Goal: Information Seeking & Learning: Check status

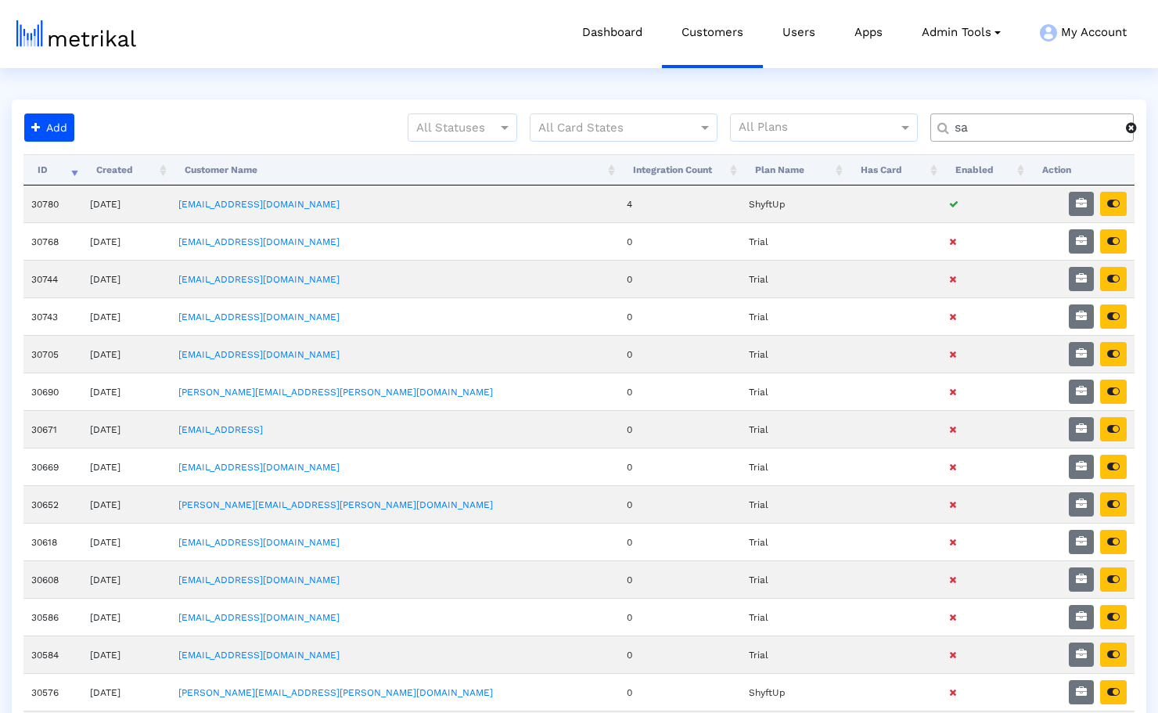
click at [1035, 121] on input "sa" at bounding box center [1035, 128] width 182 height 16
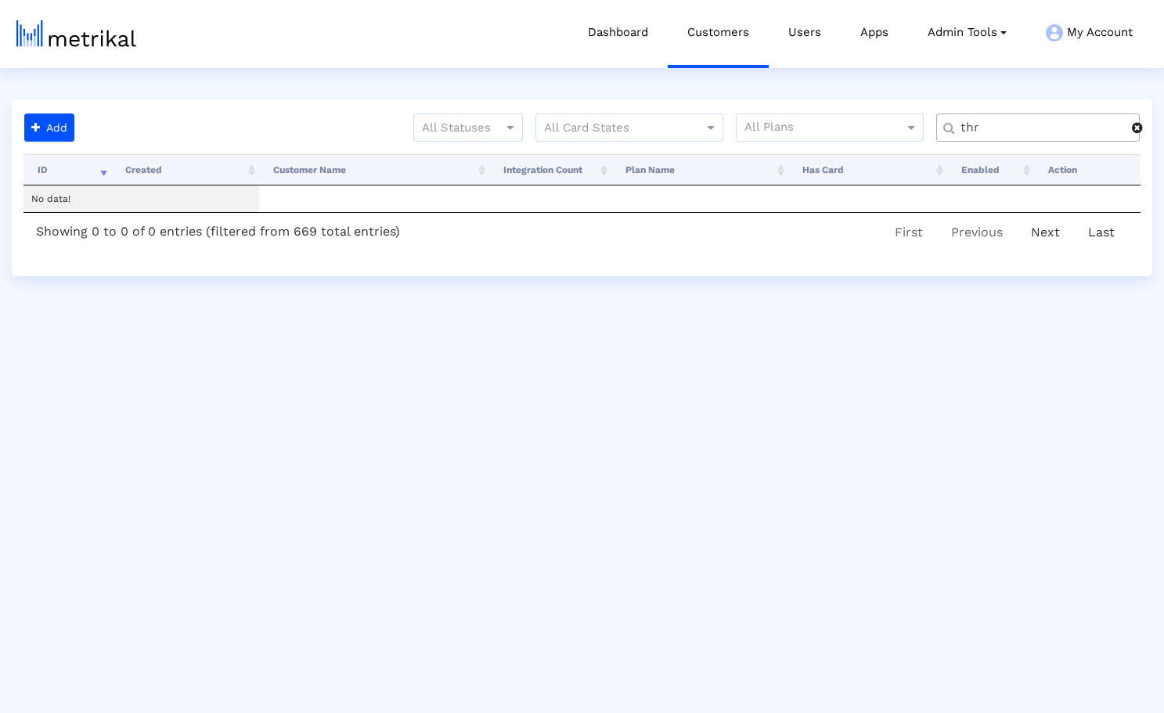
click at [1012, 124] on input "thr" at bounding box center [1040, 128] width 182 height 16
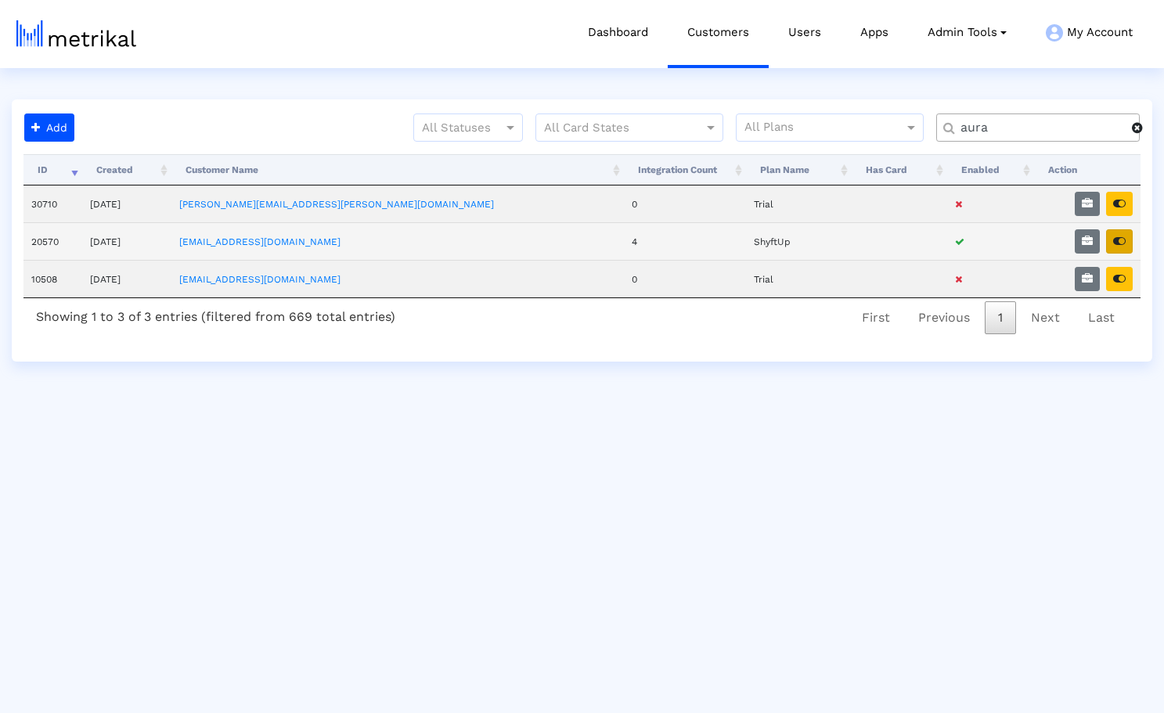
type input "aura"
click at [1121, 242] on icon "button" at bounding box center [1119, 241] width 13 height 11
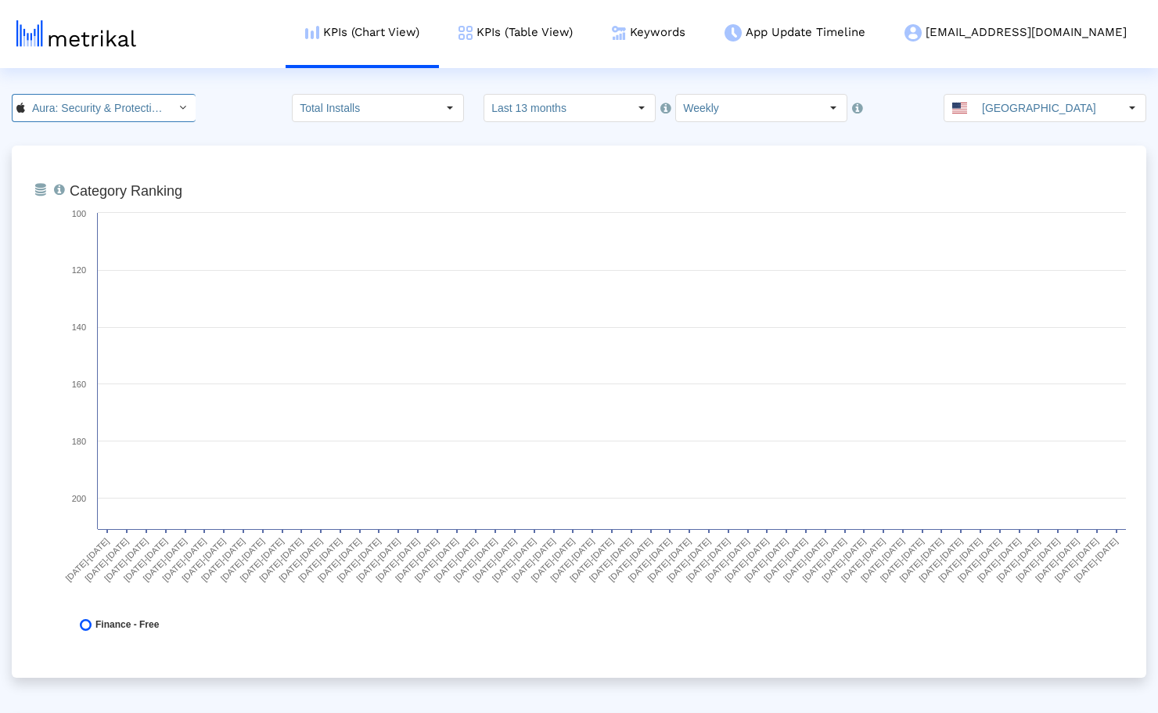
click at [110, 120] on input "Aura: Security & Protection < 1547735089 >" at bounding box center [95, 108] width 141 height 27
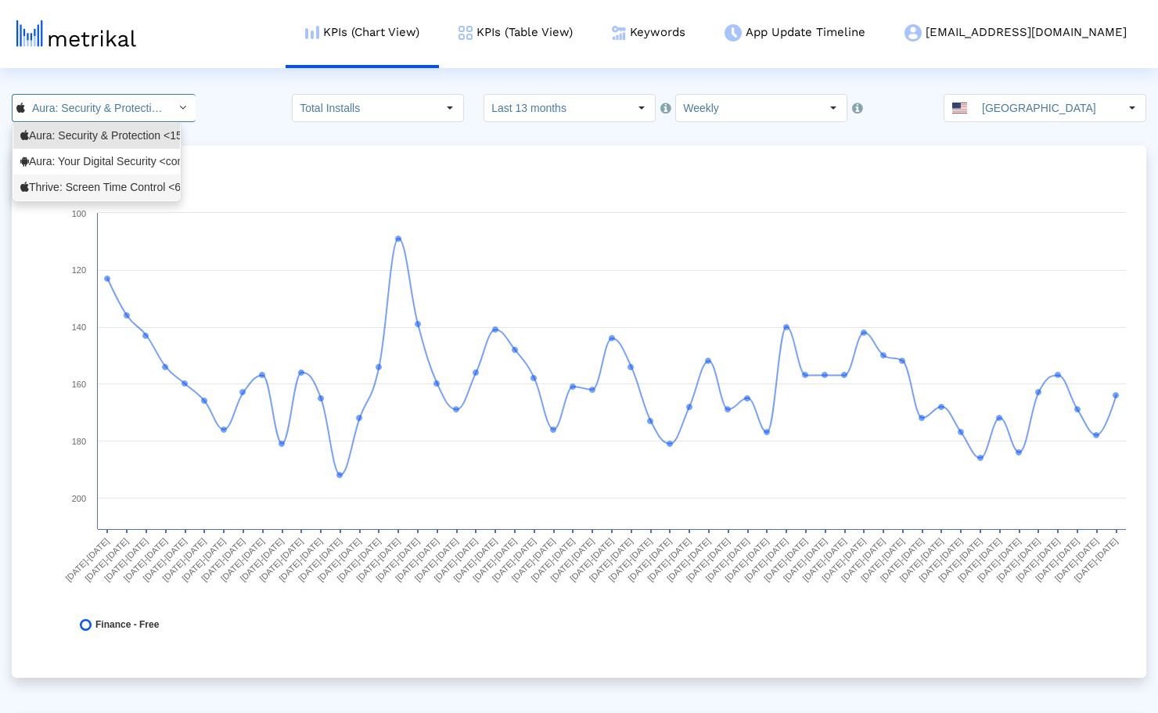
click at [94, 184] on div "Thrive: Screen Time Control <6744621513>" at bounding box center [96, 187] width 153 height 15
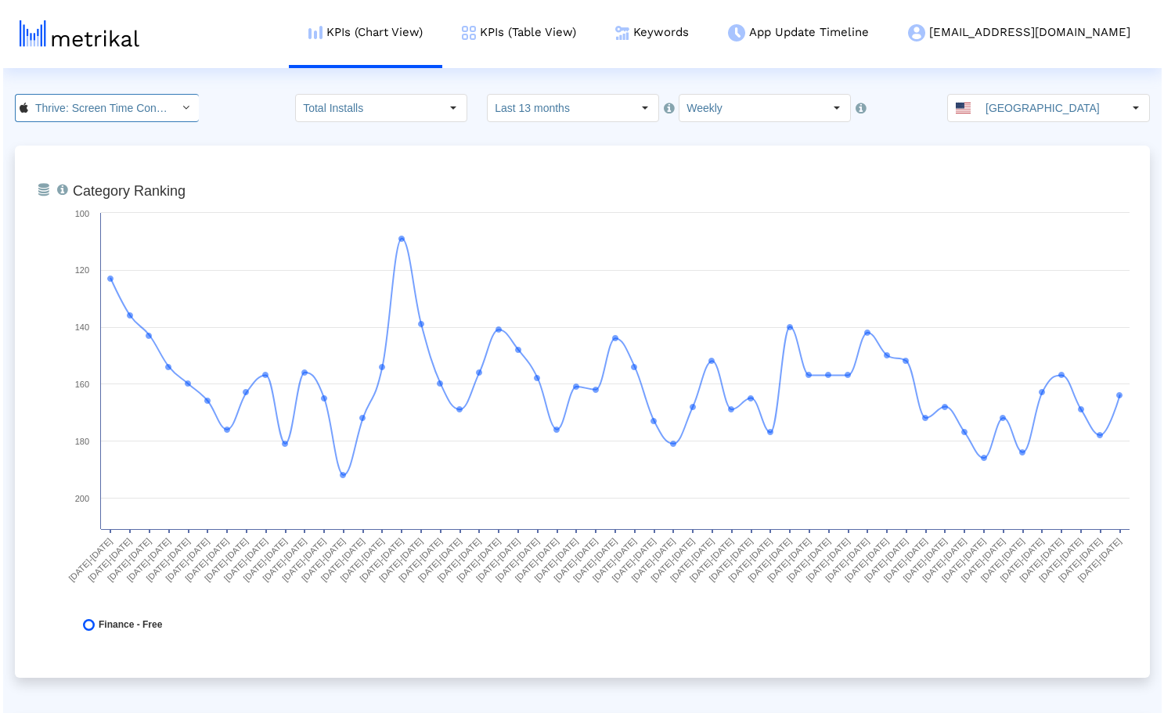
scroll to position [0, 103]
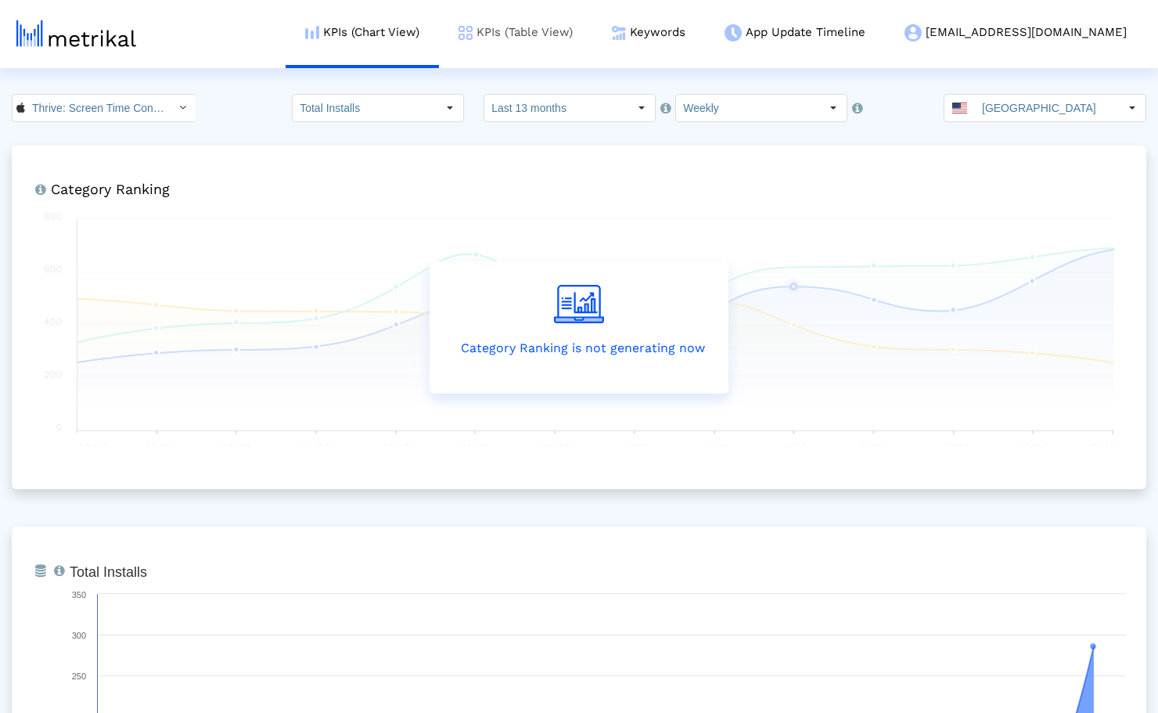
click at [578, 43] on link "KPIs (Table View)" at bounding box center [515, 32] width 153 height 65
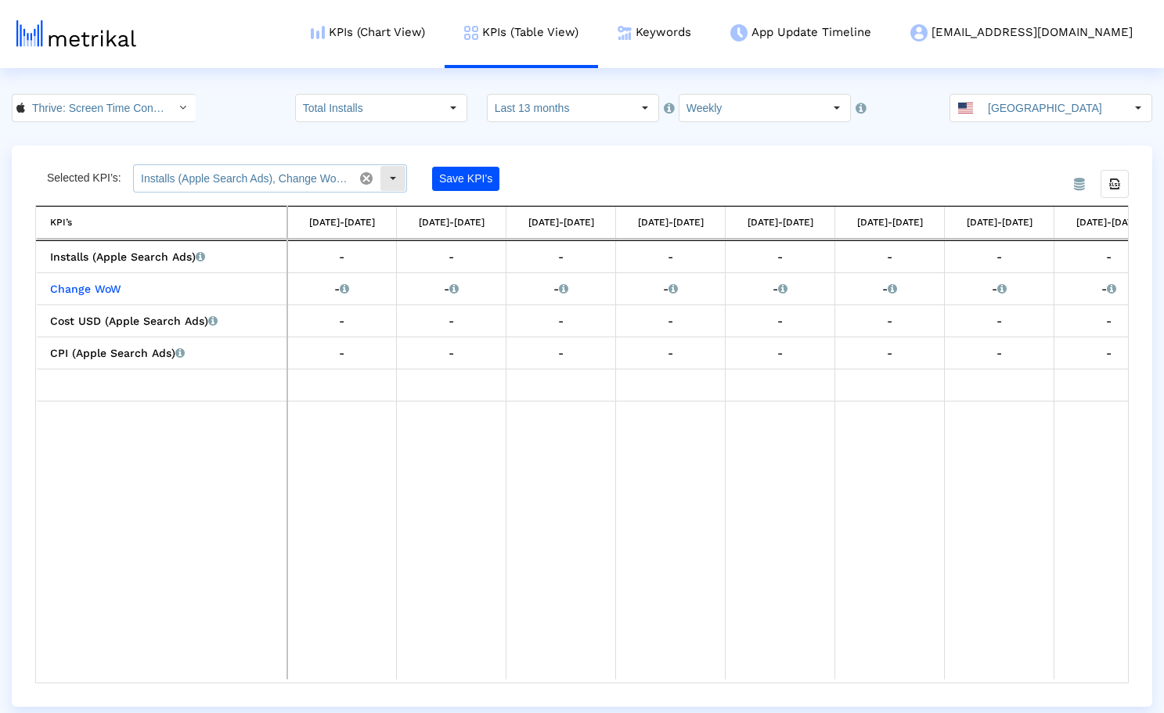
click at [358, 184] on span at bounding box center [366, 178] width 27 height 27
click at [388, 178] on div "Select" at bounding box center [392, 178] width 25 height 25
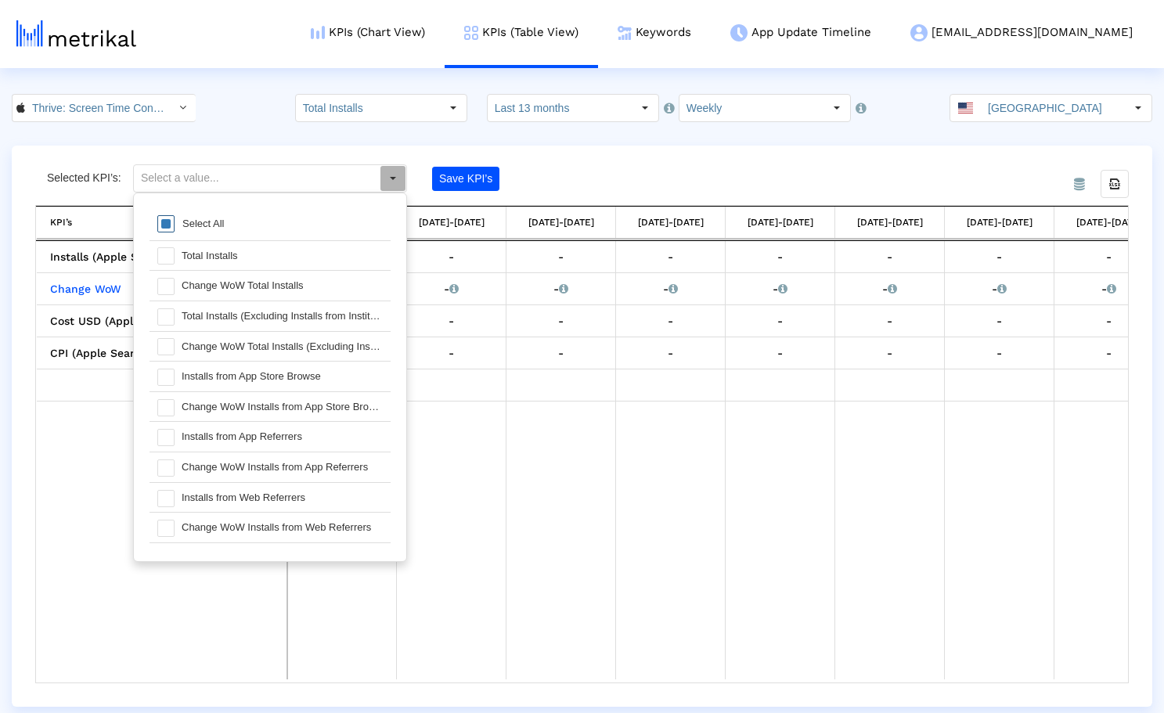
click at [164, 219] on span at bounding box center [165, 223] width 17 height 17
type input "Installs (Apple Search Ads), Change WoW Installs (Apple Search Ads), Cost (Appl…"
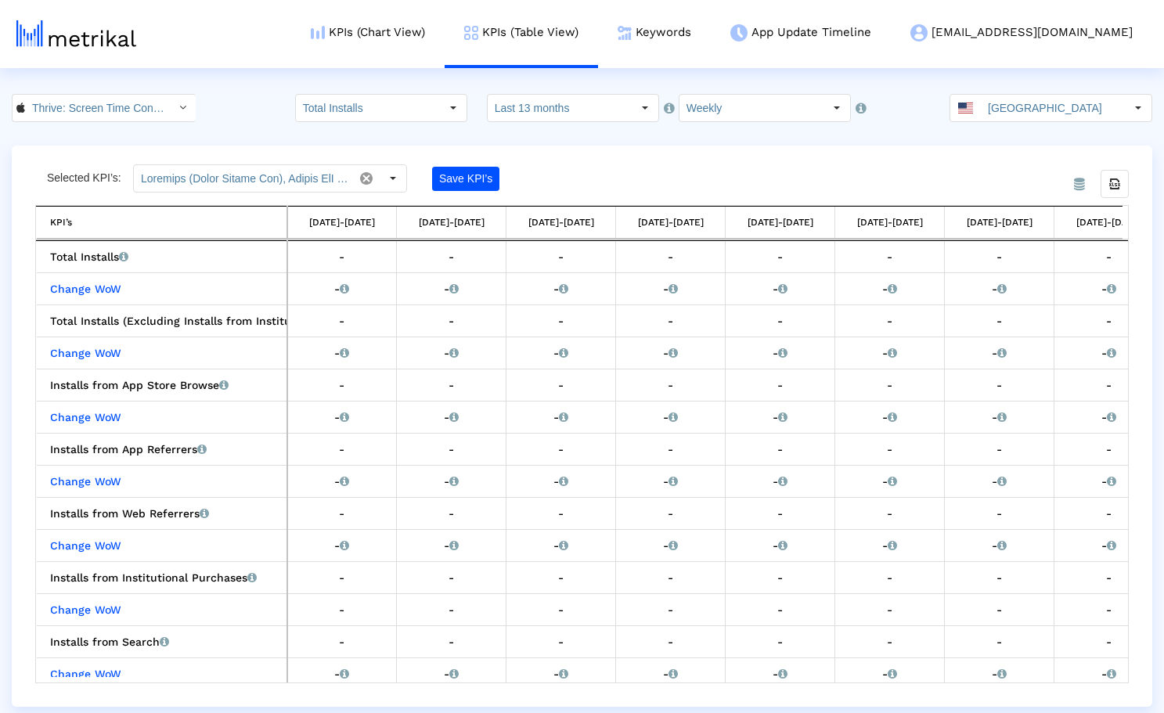
click at [613, 157] on div "From Database Selected KPI’s: Save KPI’s Export all data KPI’s KPI’s 06/01/25-0…" at bounding box center [582, 426] width 1140 height 561
